Goal: Task Accomplishment & Management: Use online tool/utility

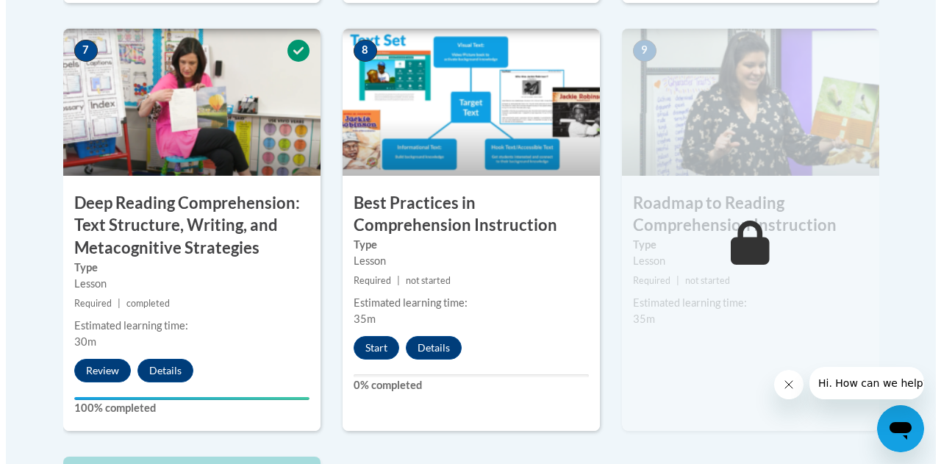
scroll to position [1315, 0]
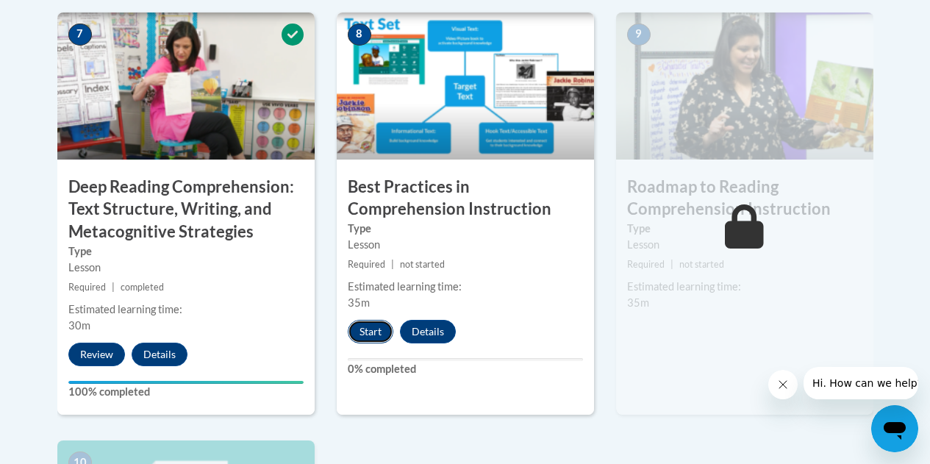
click at [365, 324] on button "Start" at bounding box center [371, 332] width 46 height 24
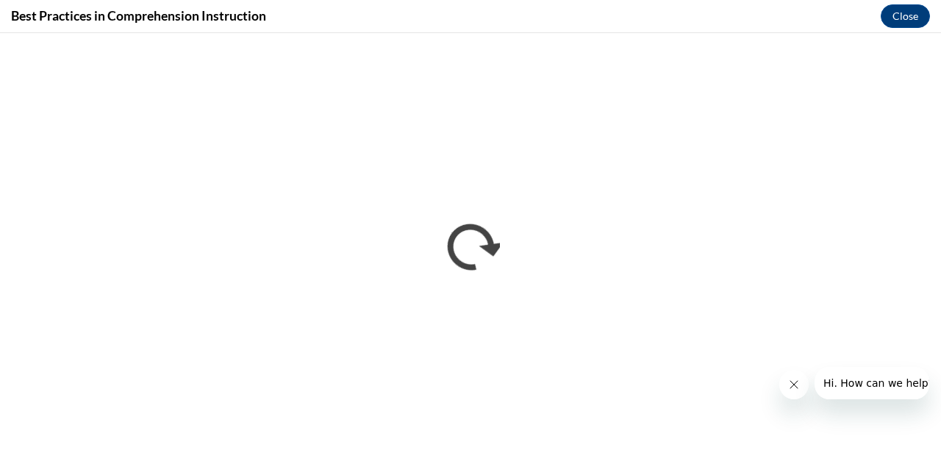
scroll to position [0, 0]
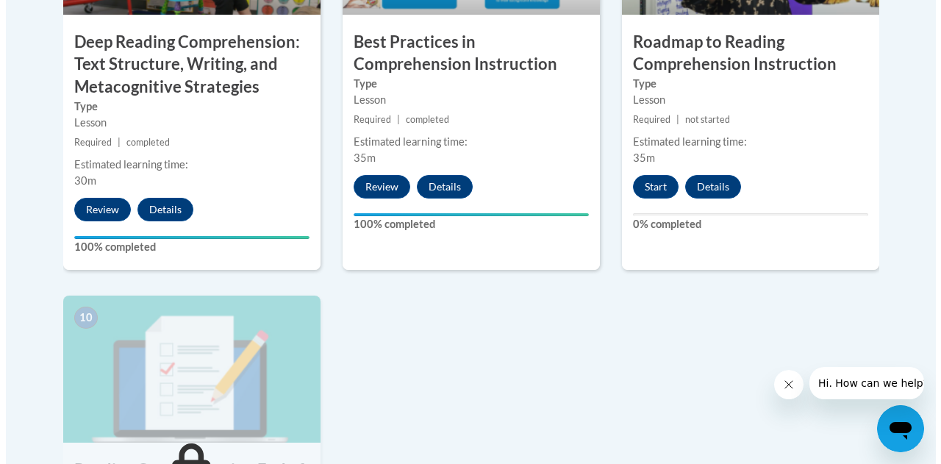
scroll to position [1461, 0]
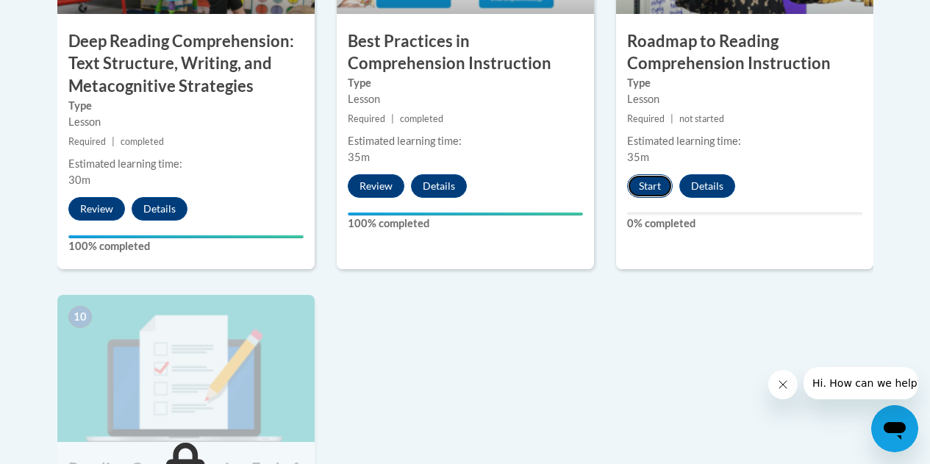
click at [643, 183] on button "Start" at bounding box center [650, 186] width 46 height 24
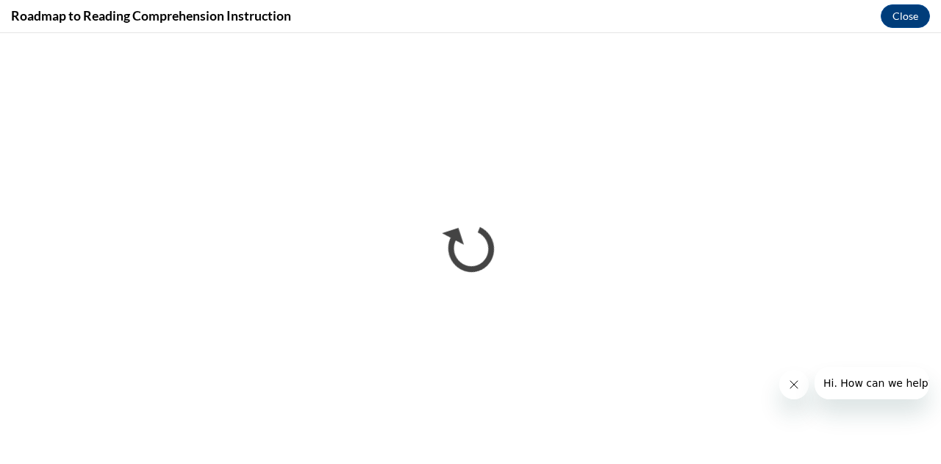
scroll to position [0, 0]
